Goal: Task Accomplishment & Management: Manage account settings

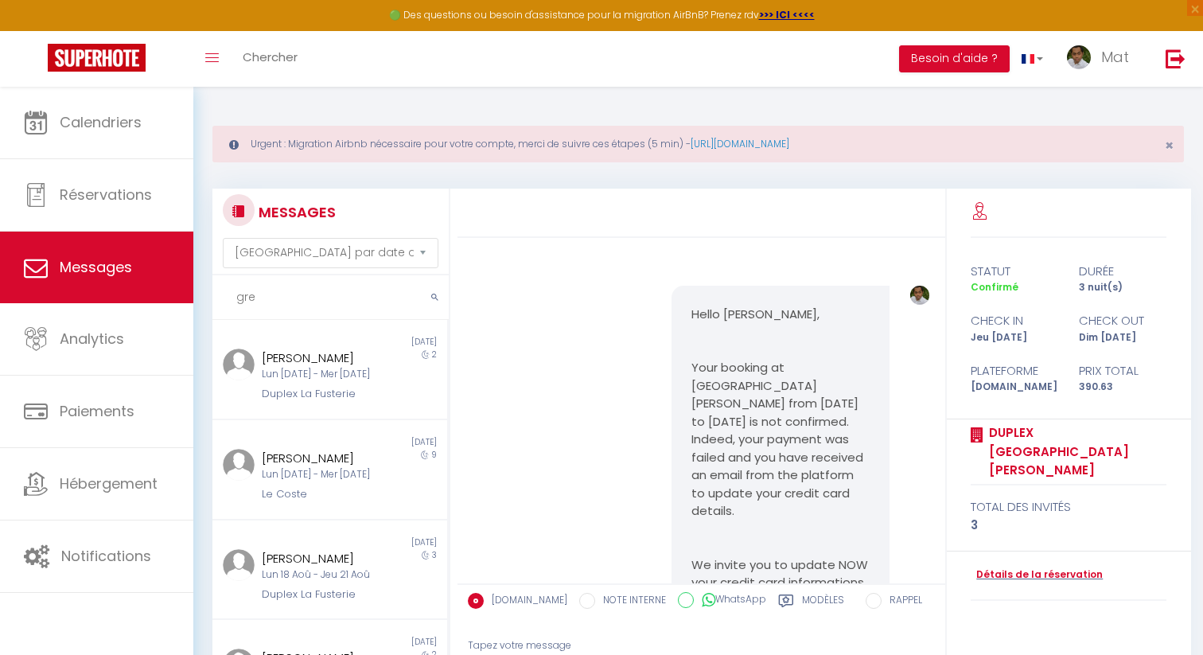
select select "message"
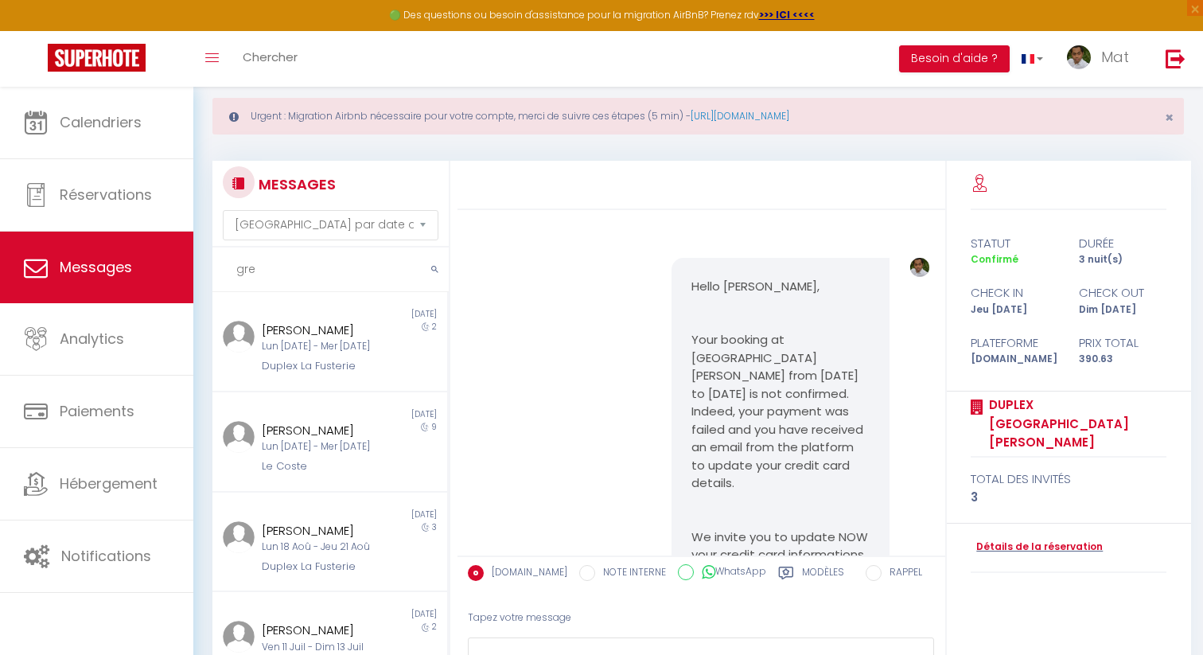
scroll to position [6431, 0]
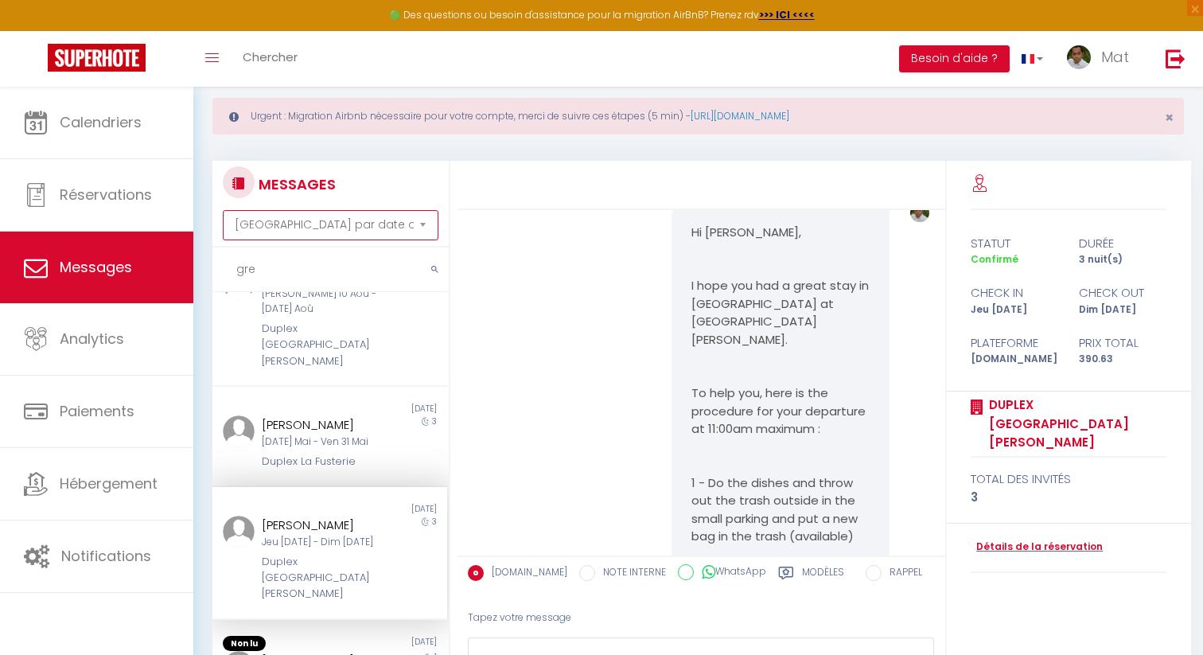
click at [309, 224] on select "Trier par date de réservation Trier par date de message" at bounding box center [330, 225] width 215 height 30
click at [328, 268] on input "gre" at bounding box center [330, 269] width 236 height 45
type input "g"
type input "del"
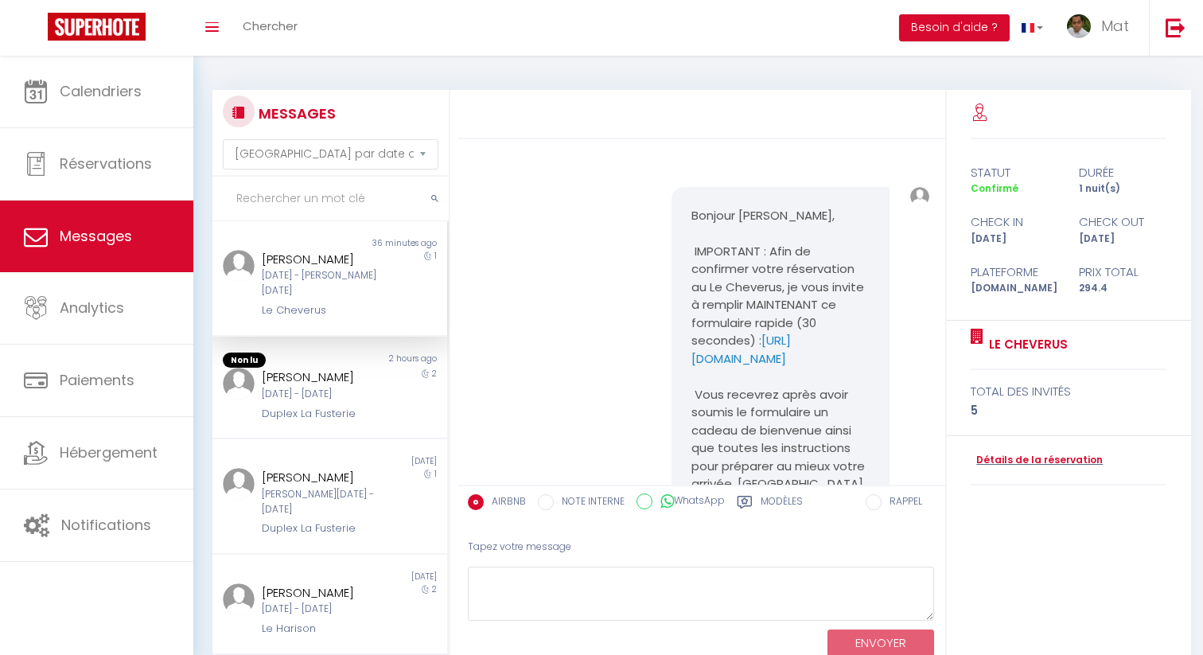
select select "message"
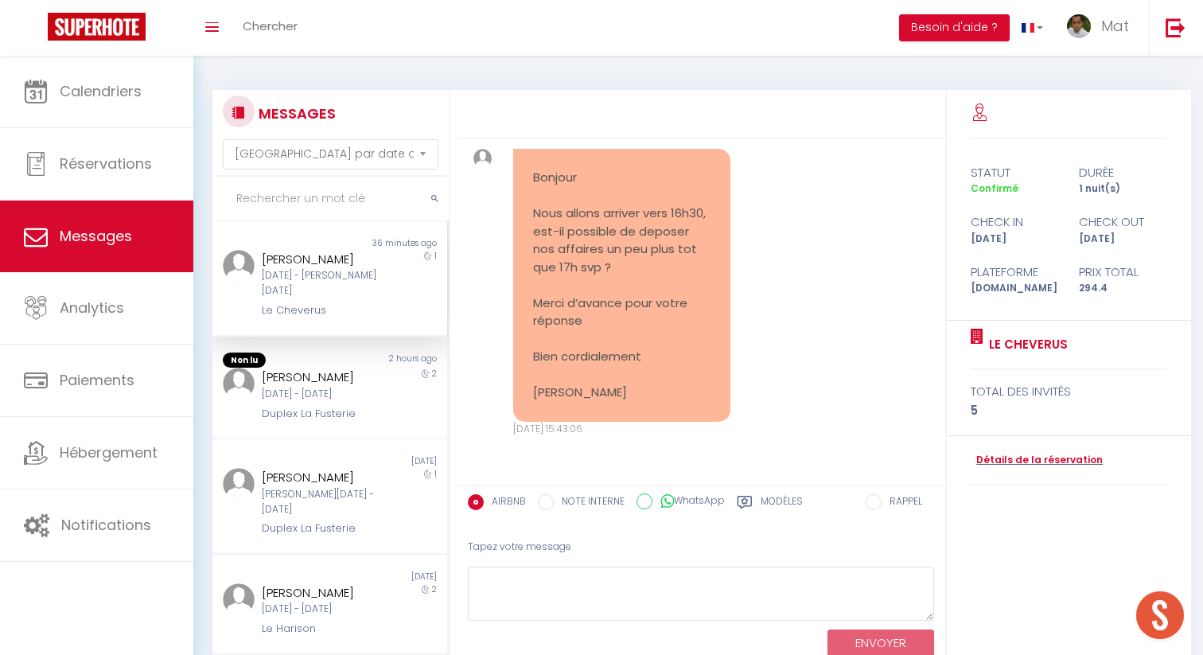
scroll to position [21, 0]
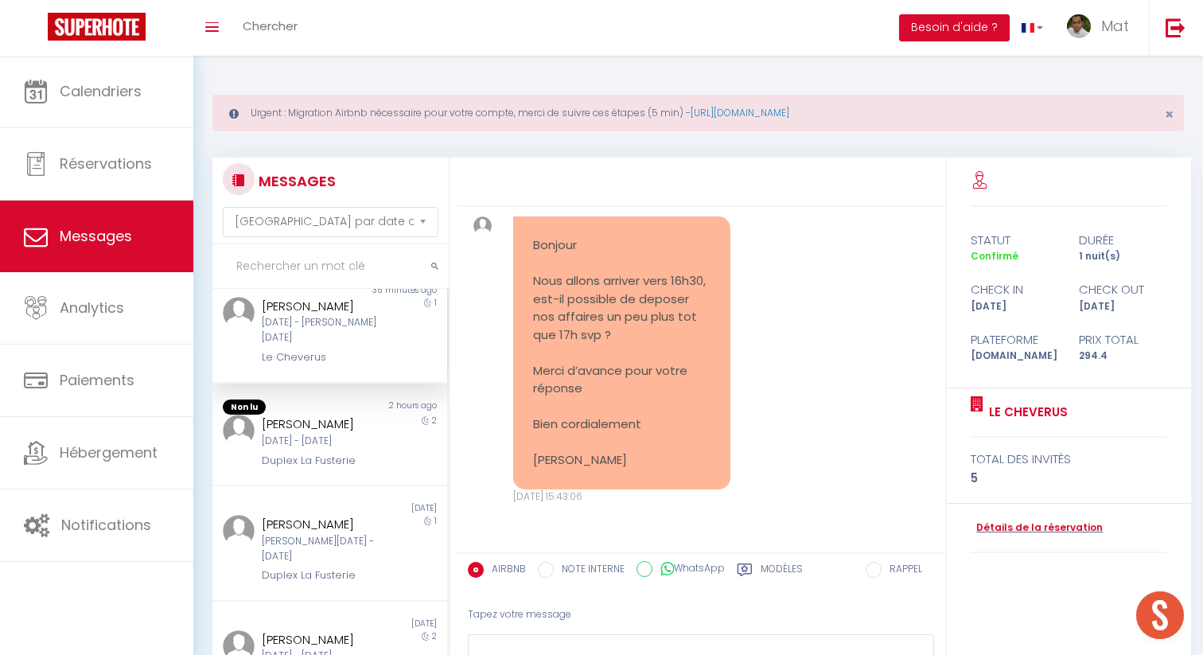
click at [313, 264] on input "text" at bounding box center [330, 266] width 236 height 45
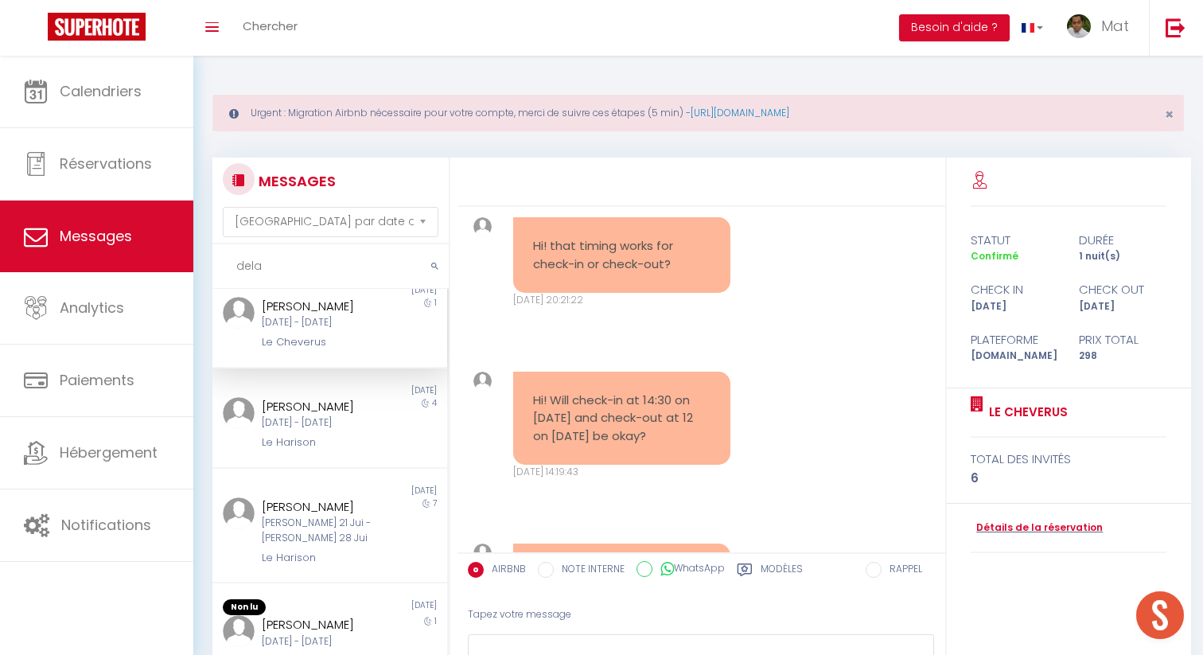
scroll to position [11884, 0]
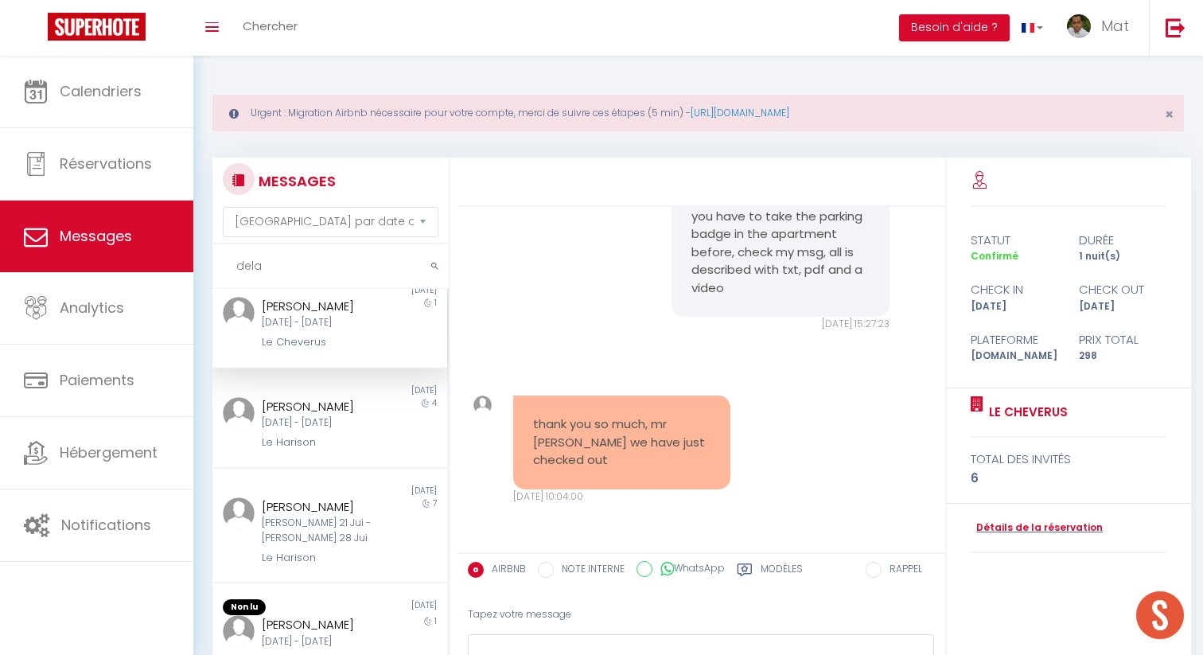
type input "dela"
click at [294, 323] on div "[DATE] - [DATE]" at bounding box center [320, 322] width 116 height 15
click at [362, 328] on div "[DATE] - [DATE]" at bounding box center [320, 322] width 116 height 15
click at [344, 391] on div "[DATE]" at bounding box center [387, 390] width 117 height 13
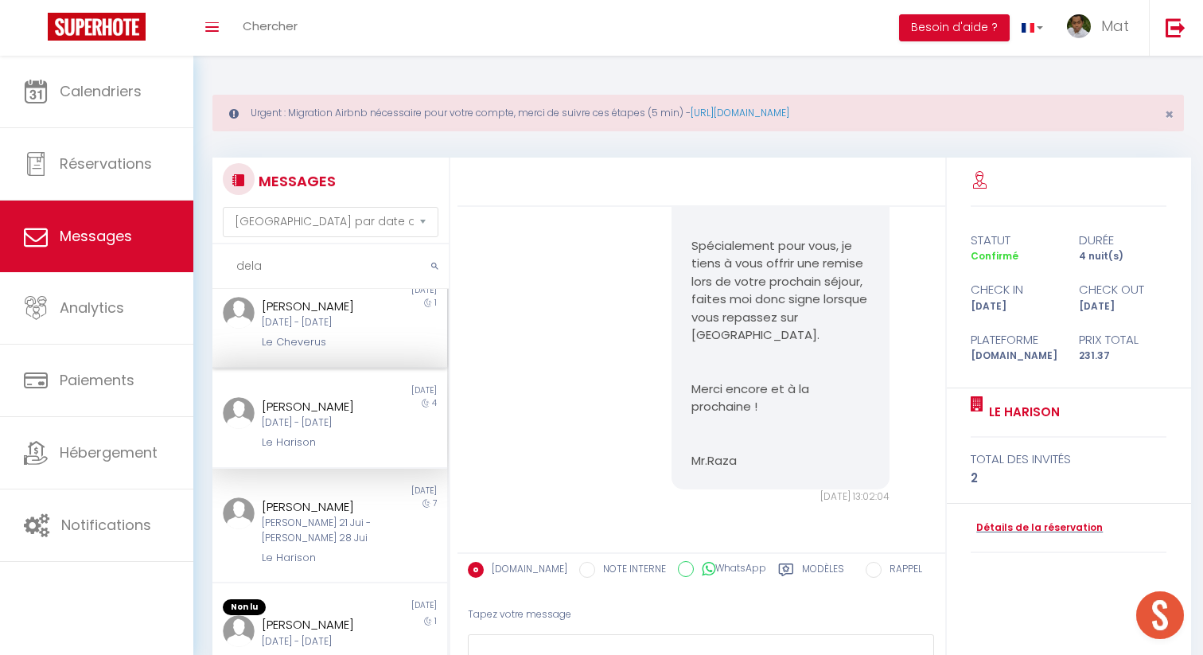
click at [344, 345] on div "Le Cheverus" at bounding box center [320, 342] width 116 height 16
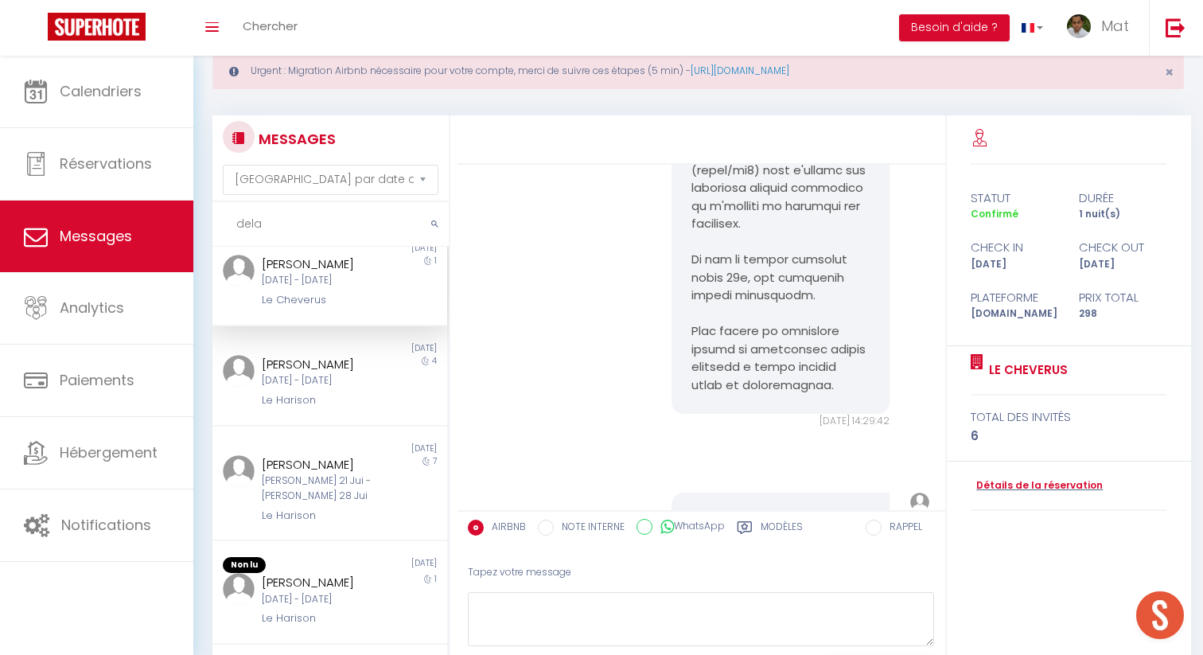
scroll to position [7663, 0]
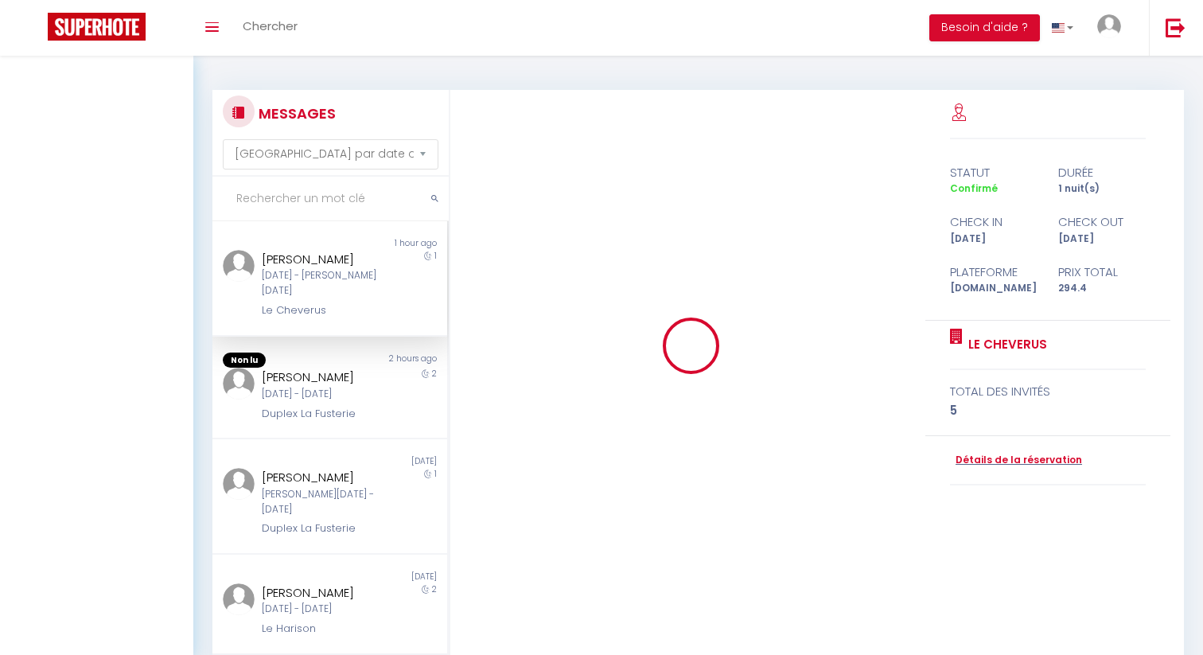
select select "message"
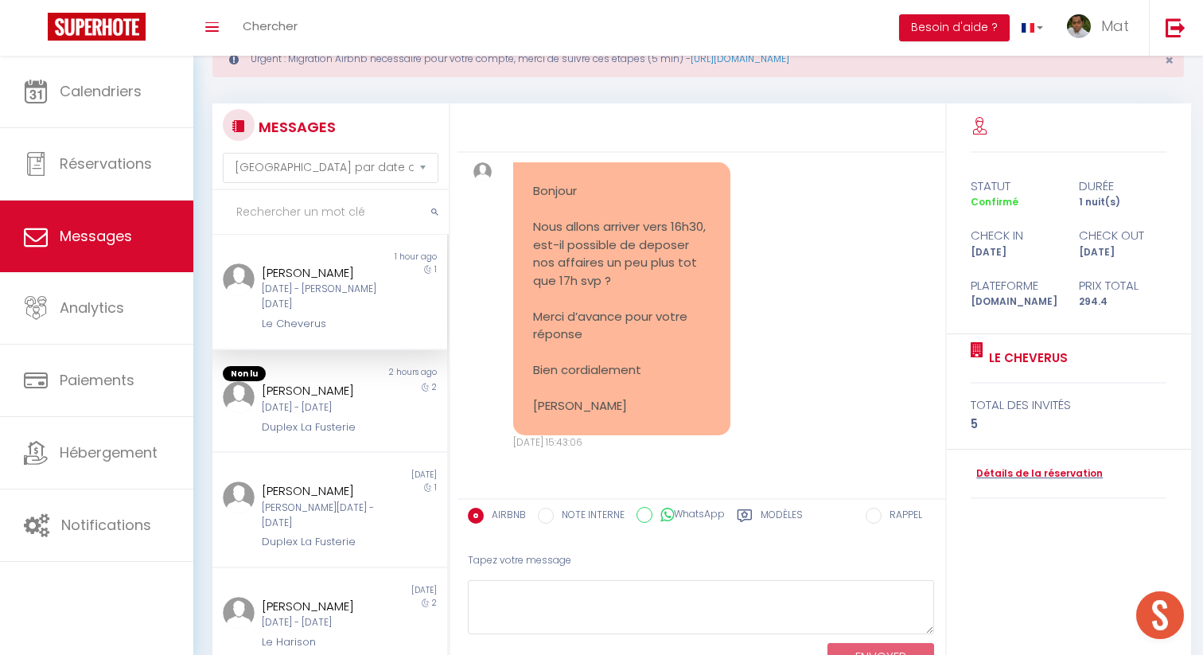
scroll to position [55, 0]
